Goal: Task Accomplishment & Management: Manage account settings

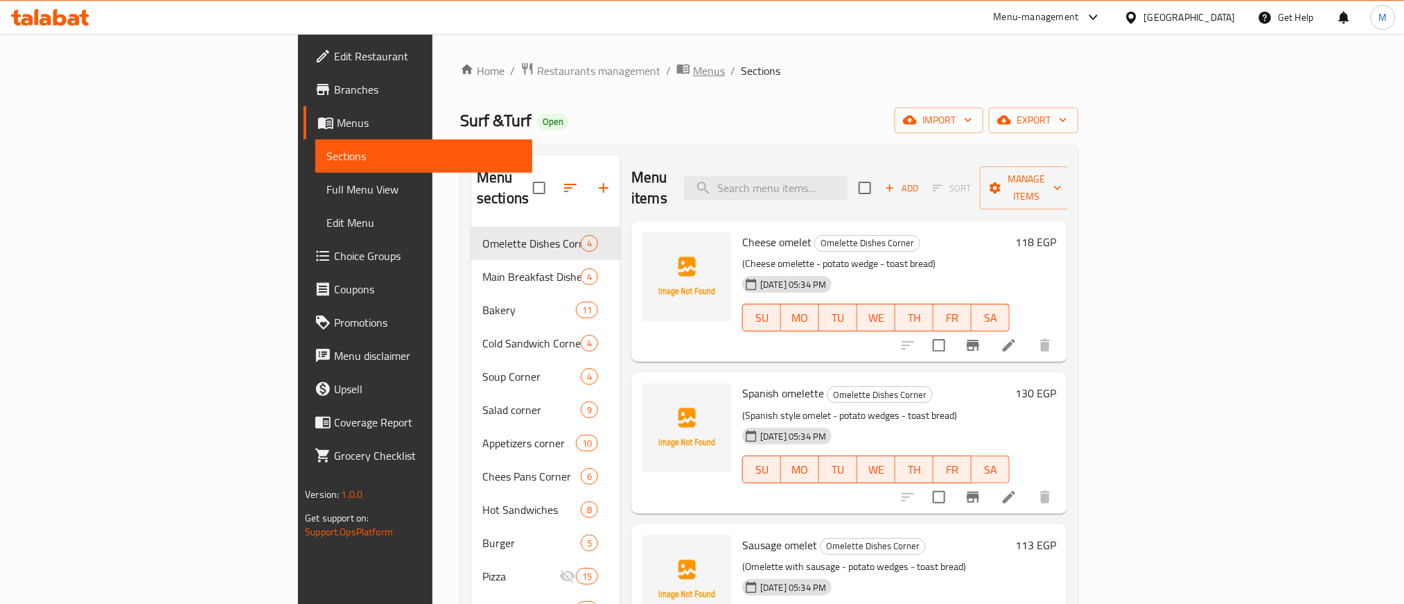
click at [693, 77] on span "Menus" at bounding box center [709, 70] width 32 height 17
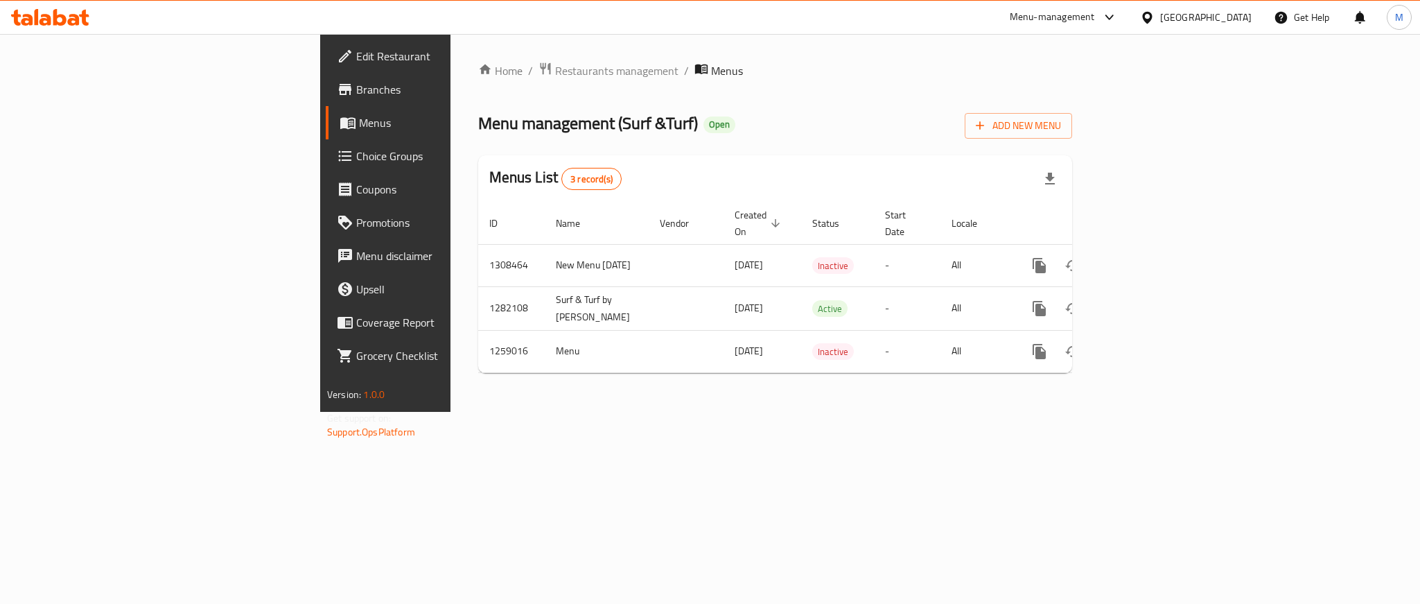
drag, startPoint x: 918, startPoint y: 110, endPoint x: 1058, endPoint y: 159, distance: 148.8
click at [923, 109] on div "Menu management ( Surf &Turf ) Open Add New Menu" at bounding box center [775, 122] width 594 height 31
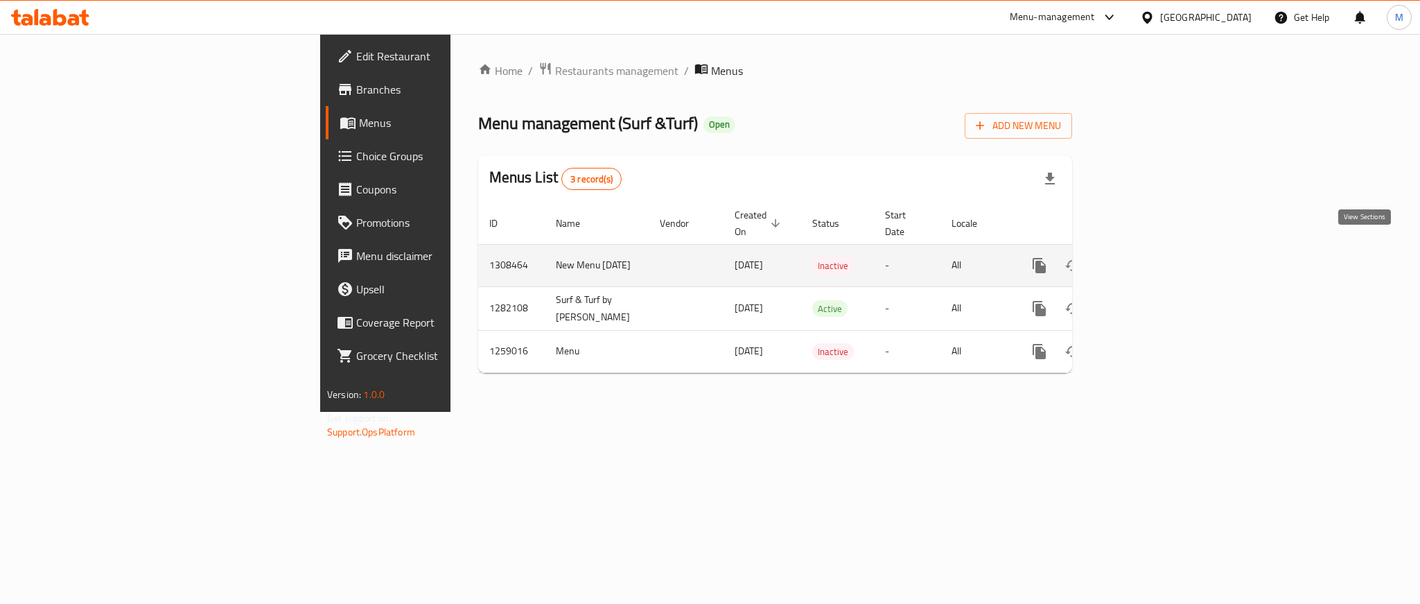
click at [1148, 257] on icon "enhanced table" at bounding box center [1139, 265] width 17 height 17
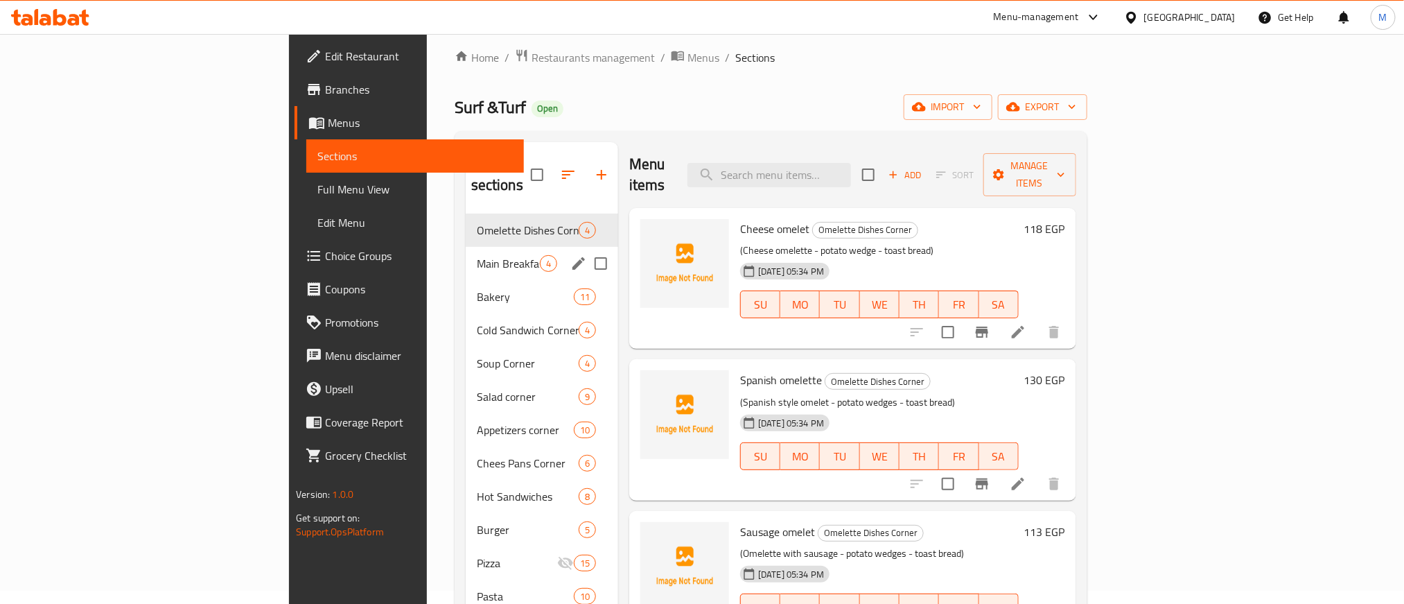
scroll to position [194, 0]
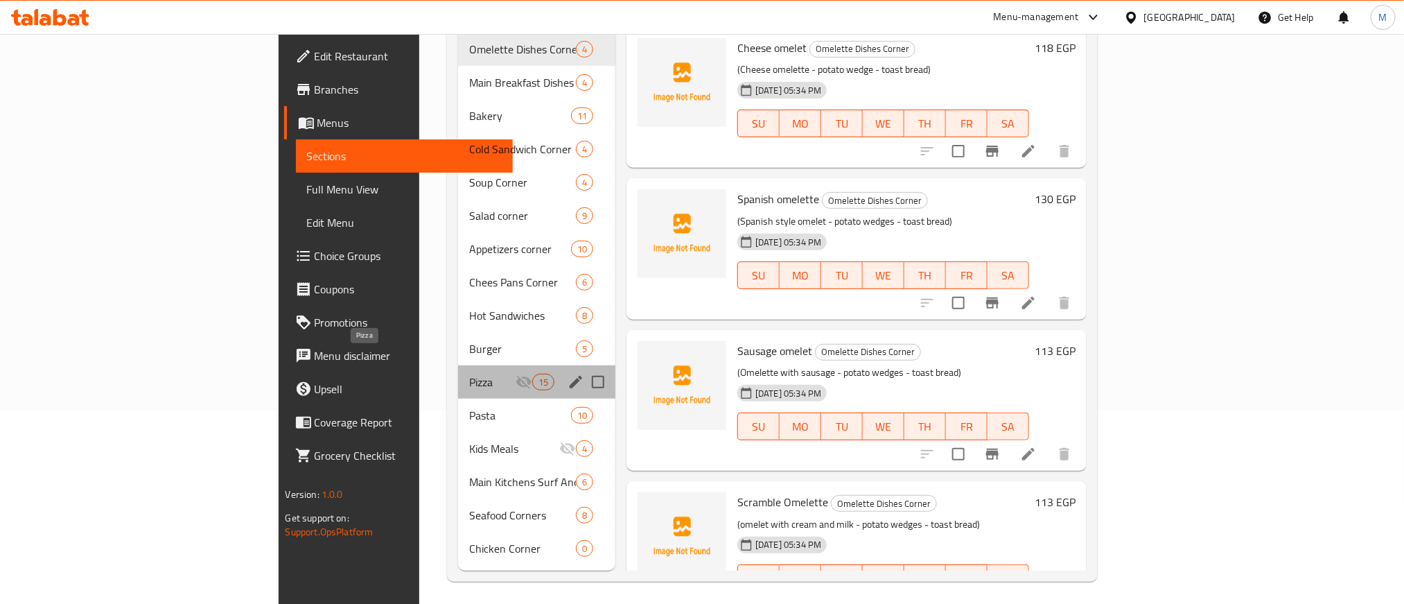
click at [469, 374] on span "Pizza" at bounding box center [492, 382] width 46 height 17
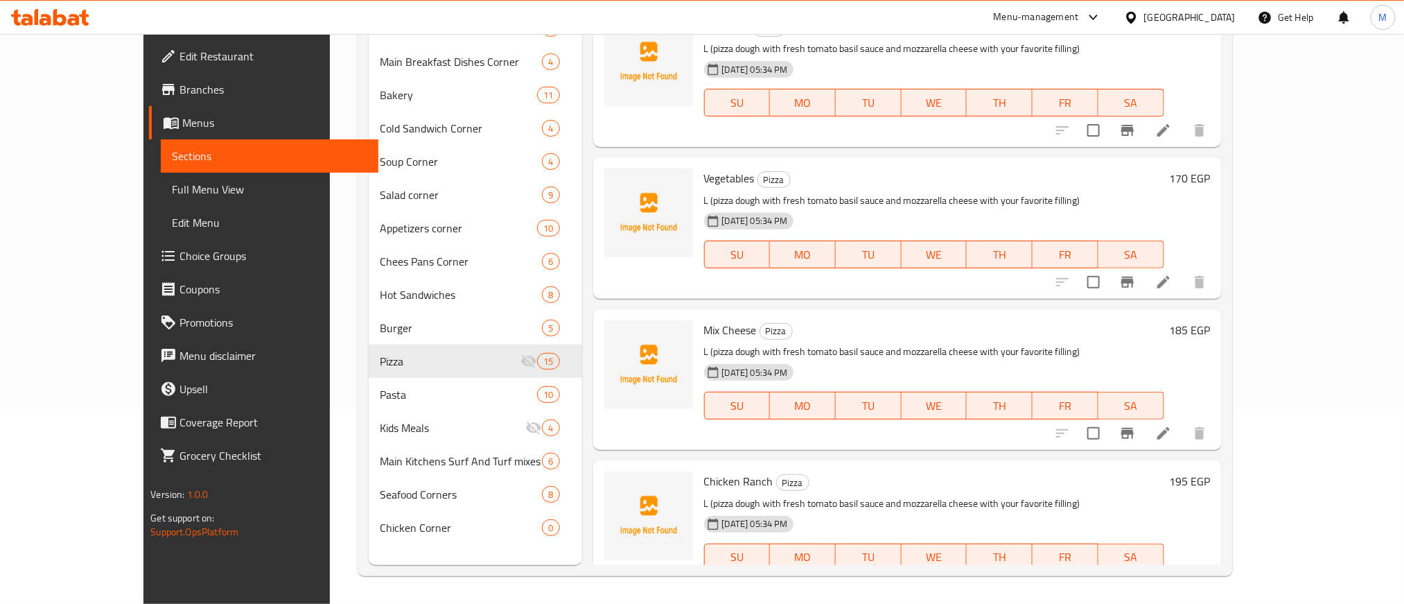
click at [704, 331] on span "Mix Cheese" at bounding box center [730, 330] width 53 height 21
copy h6 "Mix Cheese"
click at [846, 325] on h6 "Mix Cheese Pizza" at bounding box center [934, 329] width 460 height 19
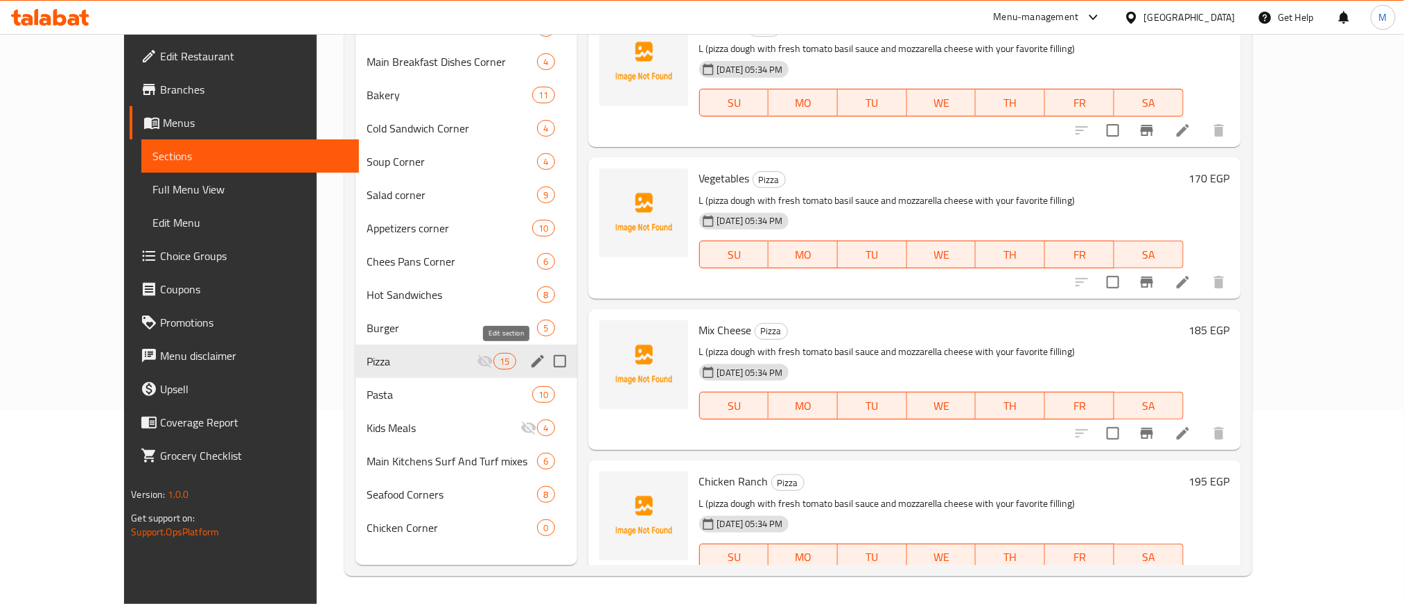
click at [530, 353] on icon "edit" at bounding box center [538, 361] width 17 height 17
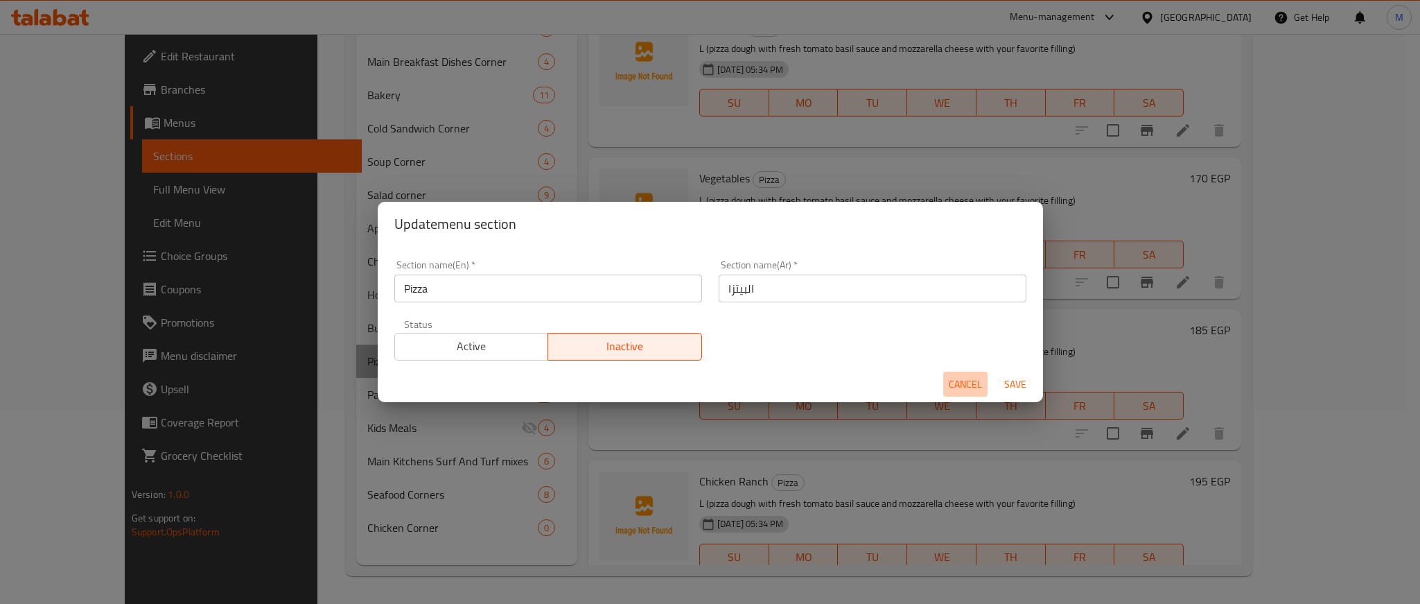
click at [965, 381] on span "Cancel" at bounding box center [965, 384] width 33 height 17
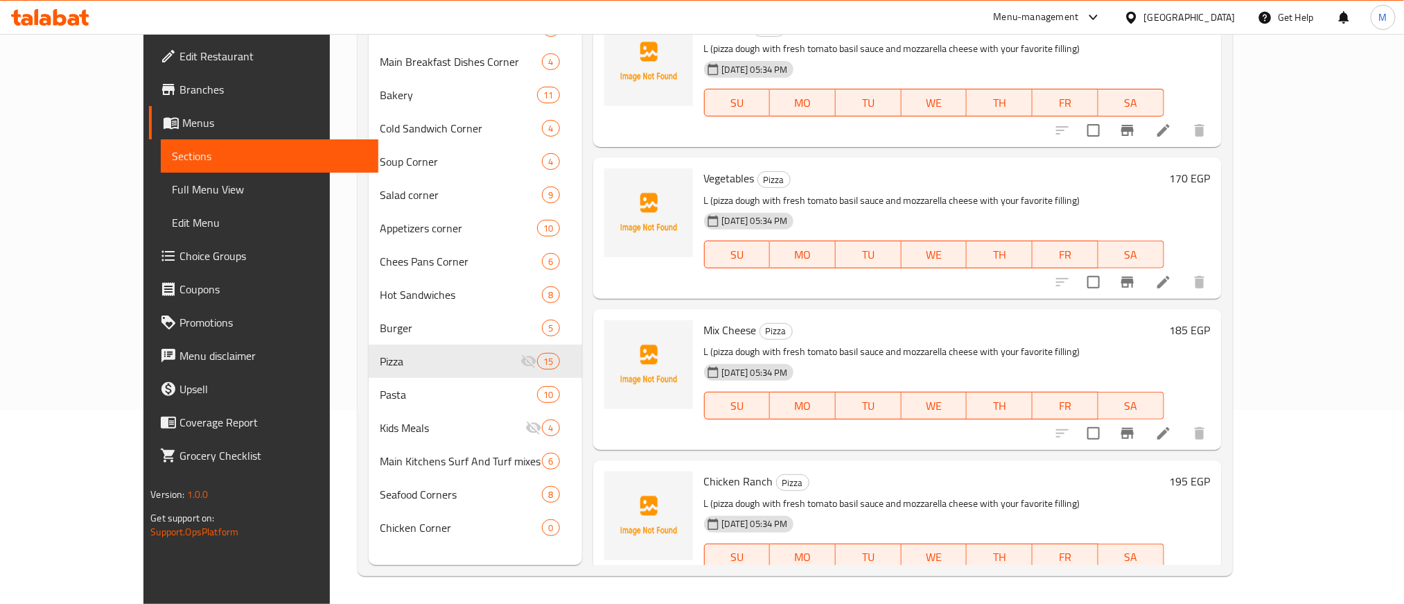
drag, startPoint x: 830, startPoint y: 196, endPoint x: 825, endPoint y: 186, distance: 11.2
click at [830, 195] on p "L (pizza dough with fresh tomato basil sauce and mozzarella cheese with your fa…" at bounding box center [934, 200] width 460 height 17
